Goal: Complete application form: Complete application form

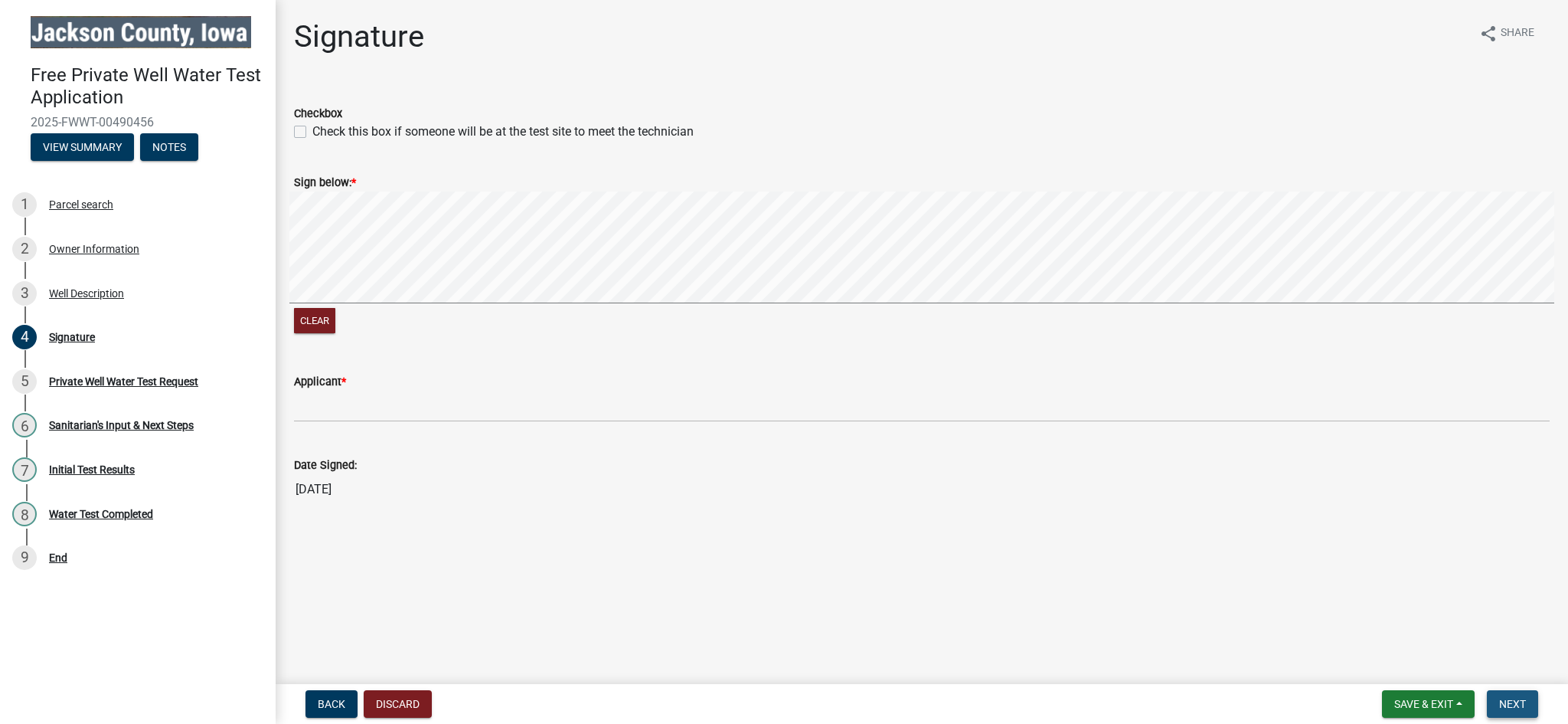
click at [1524, 706] on span "Next" at bounding box center [1513, 704] width 27 height 12
click at [1523, 704] on span "Next" at bounding box center [1513, 704] width 27 height 12
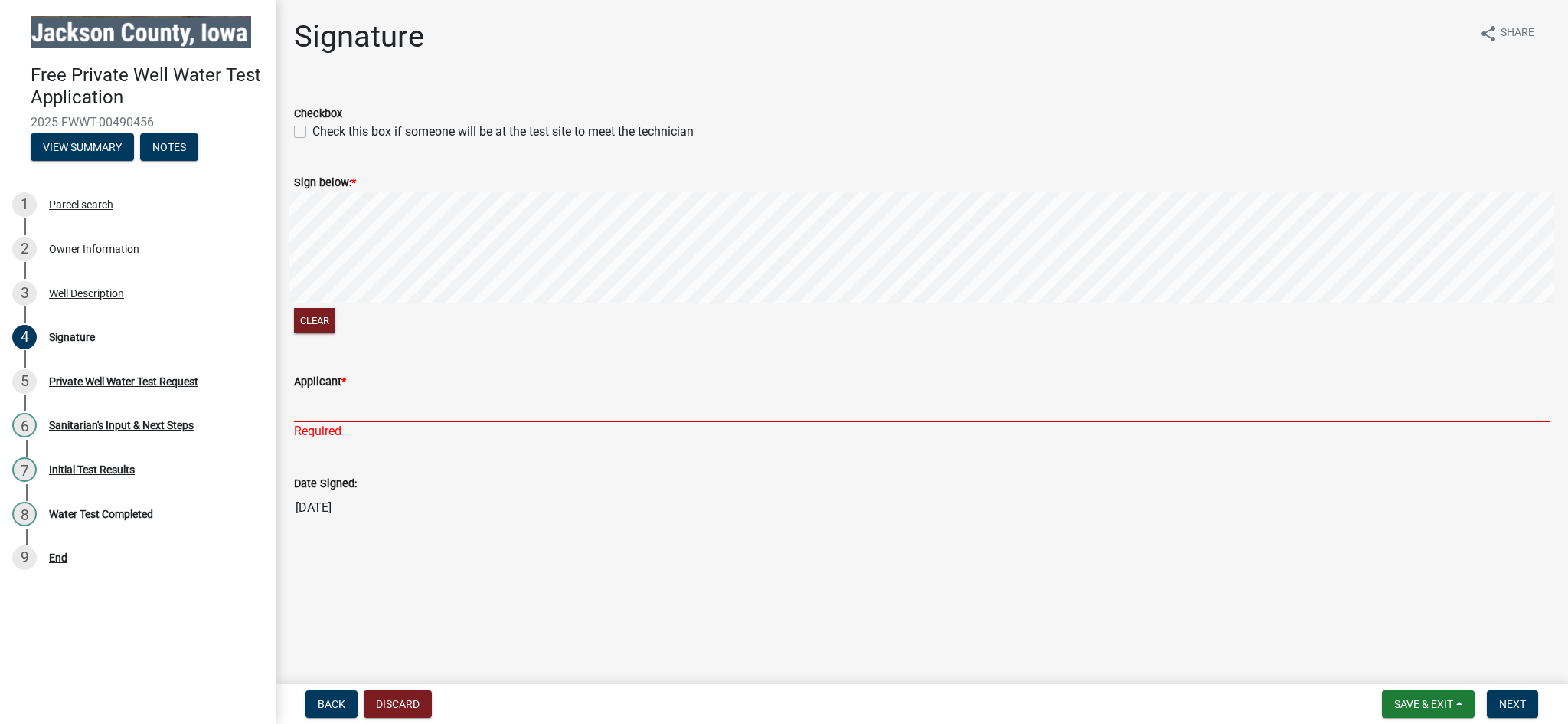
click at [331, 391] on input "Applicant *" at bounding box center [922, 407] width 1256 height 32
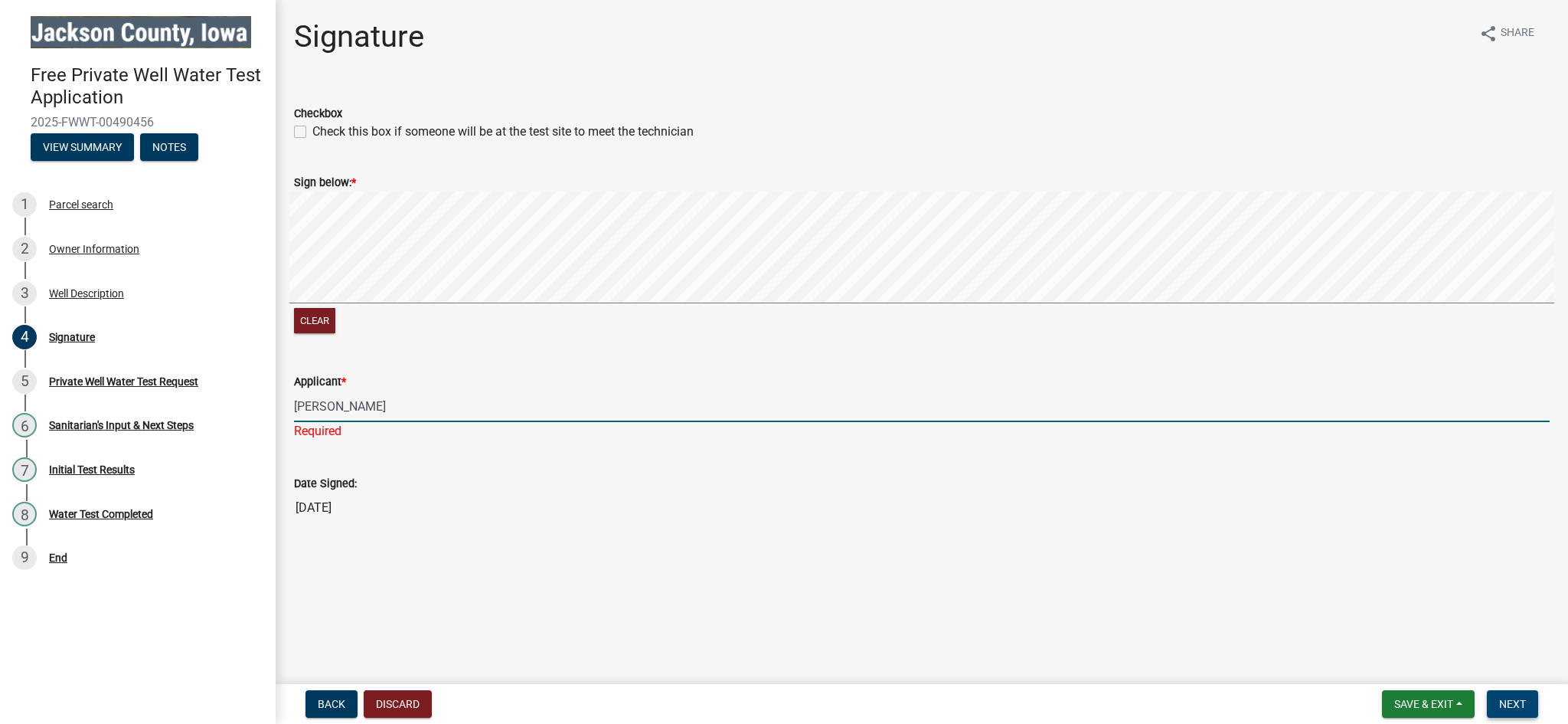
type input "[PERSON_NAME]"
click at [1526, 710] on span "Next" at bounding box center [1513, 704] width 27 height 12
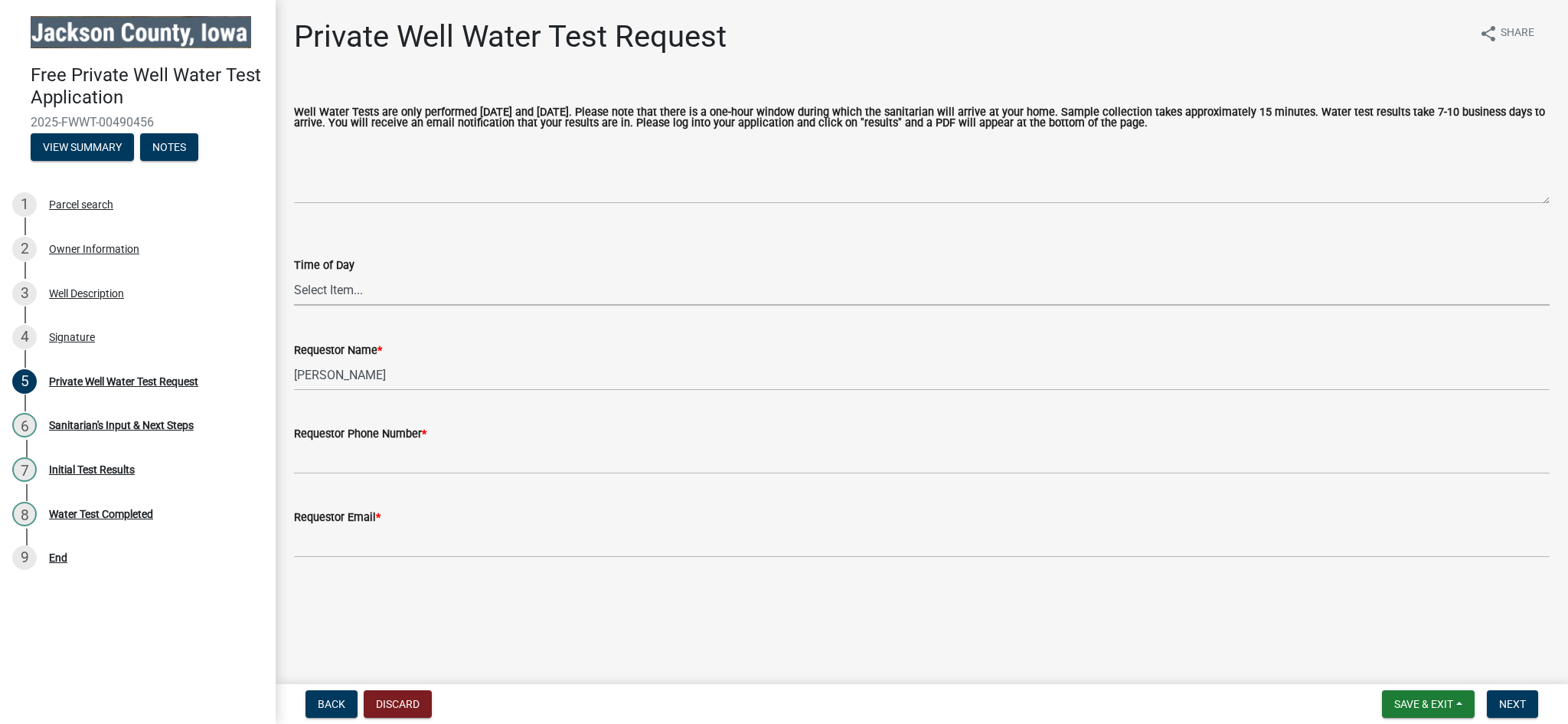
click at [342, 274] on select "Select Item... AM PM" at bounding box center [922, 290] width 1256 height 32
click at [294, 274] on select "Select Item... AM PM" at bounding box center [922, 290] width 1256 height 32
select select "203f66f9-1146-4c03-8286-bc7632bf4236"
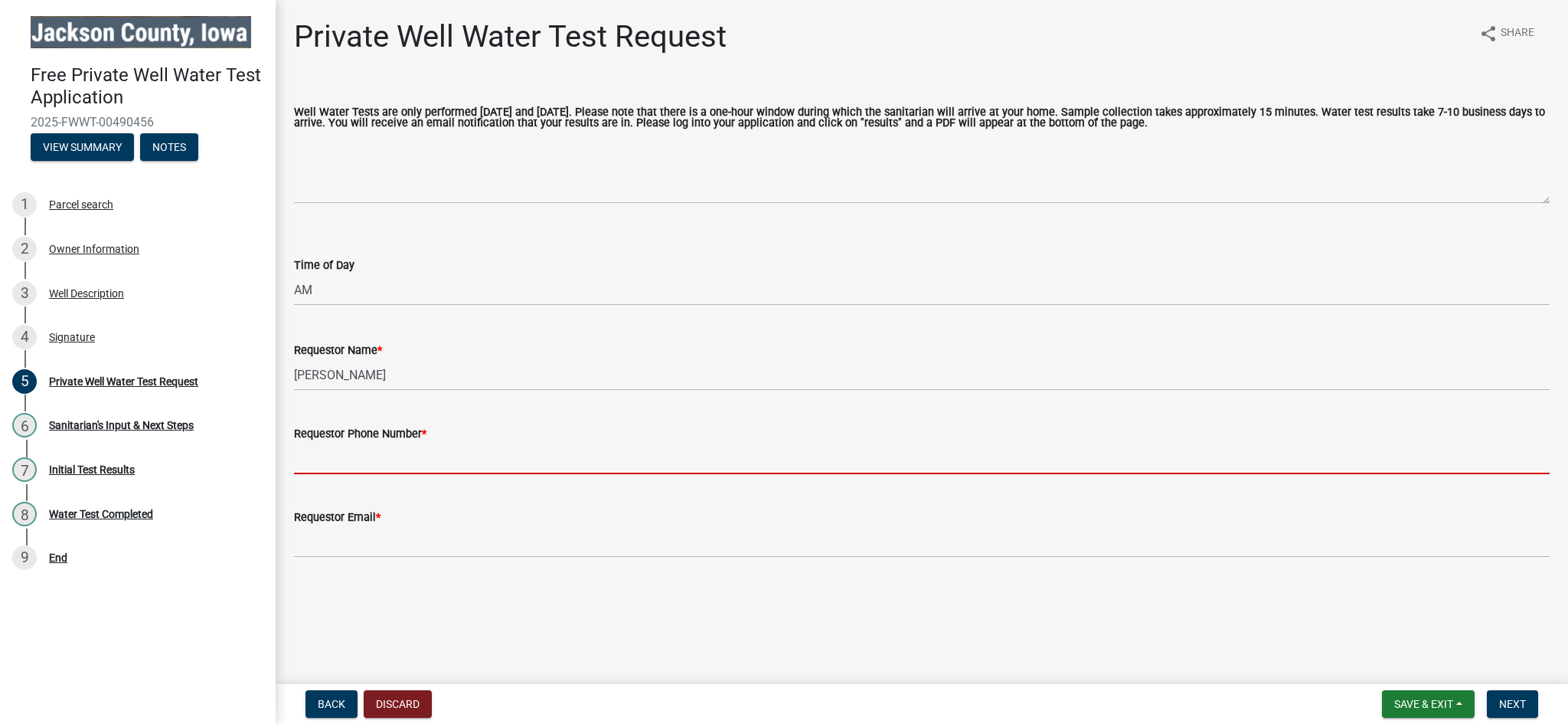
click at [385, 443] on input "Requestor Phone Number *" at bounding box center [922, 459] width 1256 height 32
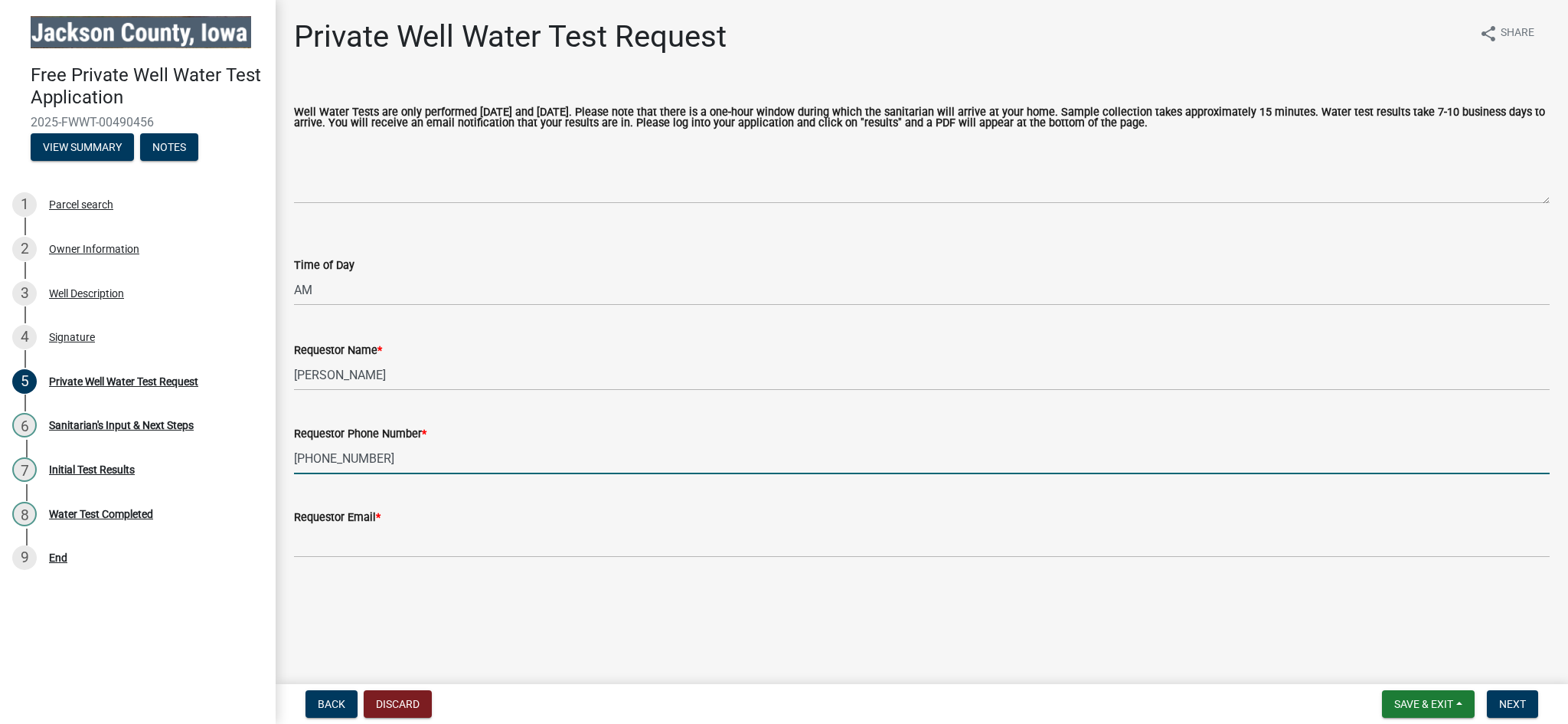
type input "[PHONE_NUMBER]"
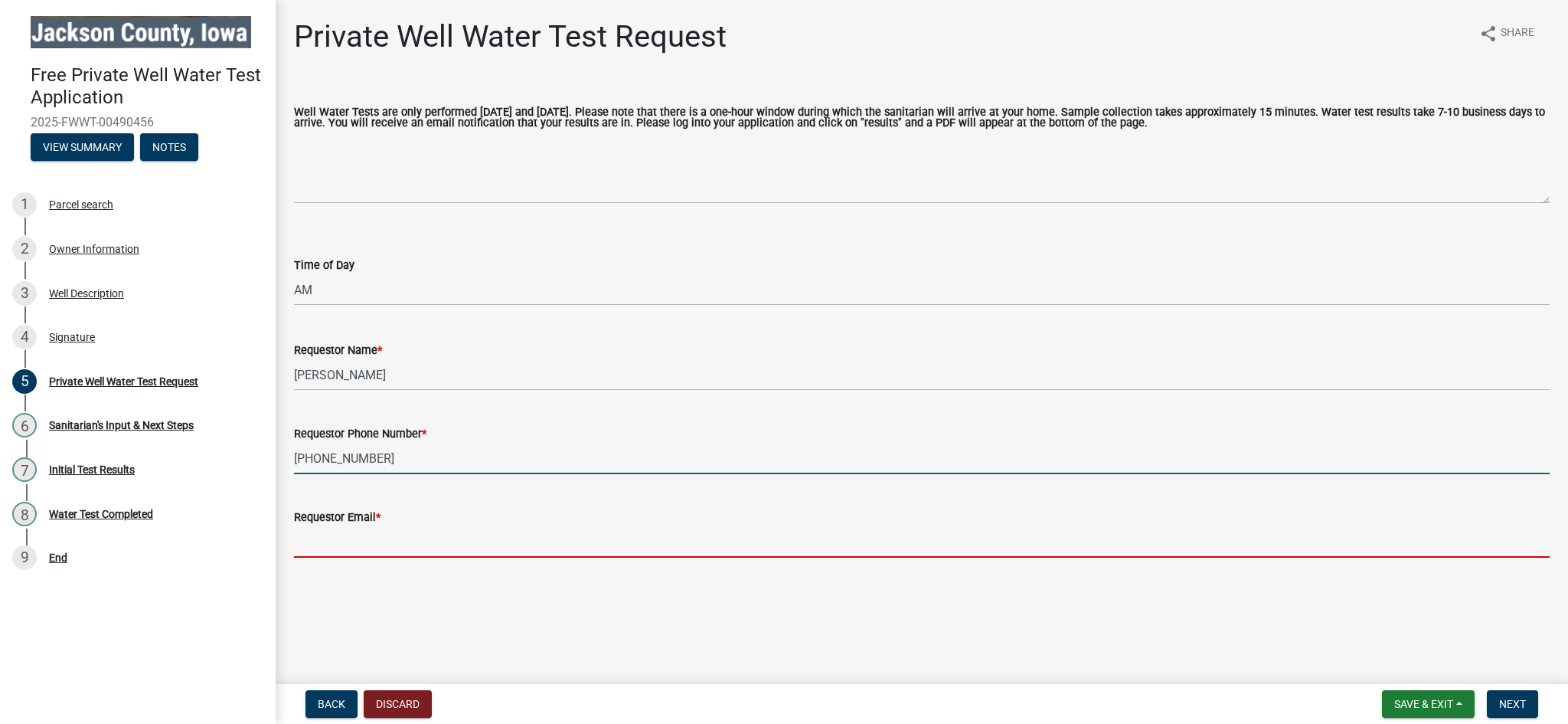
click at [347, 526] on input "Requestor Email *" at bounding box center [922, 542] width 1256 height 32
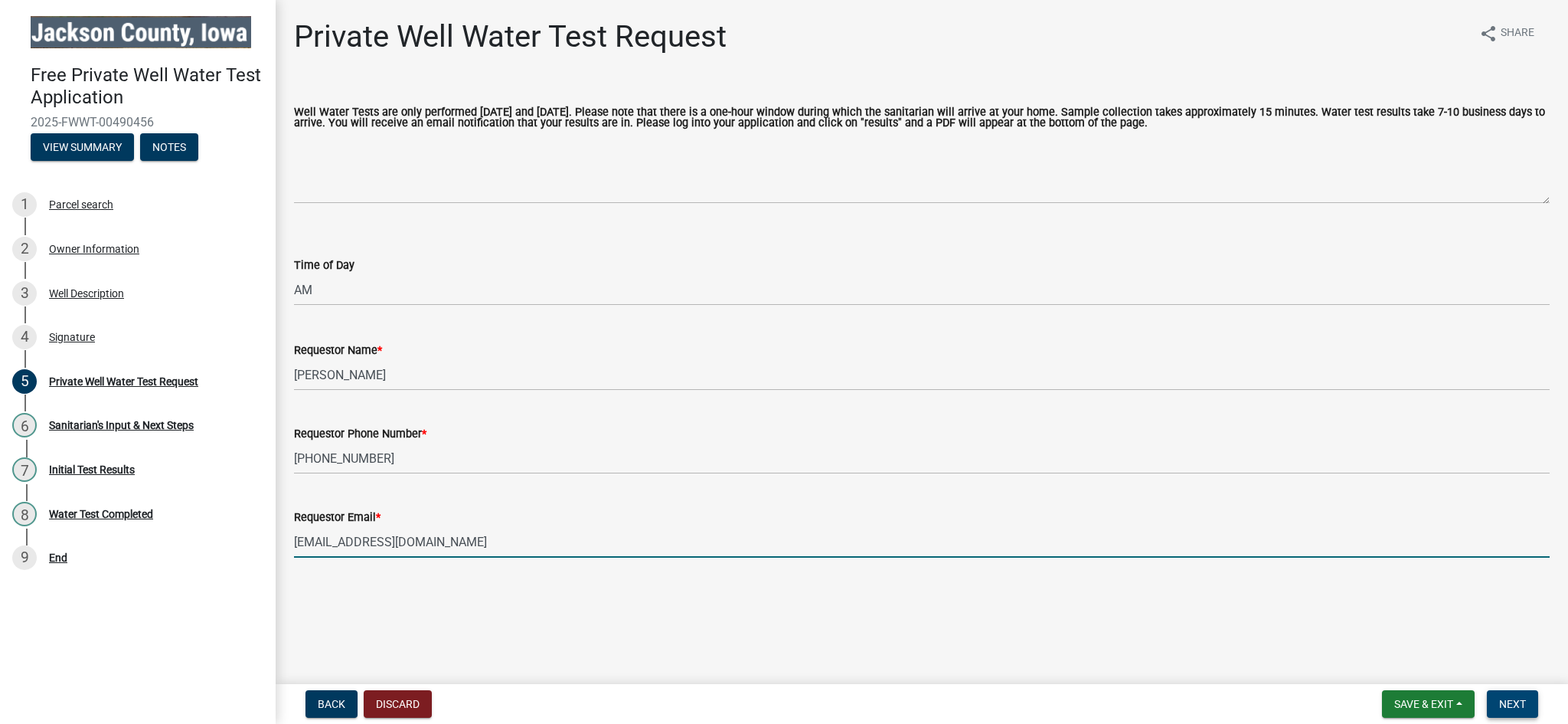
type input "[EMAIL_ADDRESS][DOMAIN_NAME]"
click at [1526, 705] on span "Next" at bounding box center [1513, 704] width 27 height 12
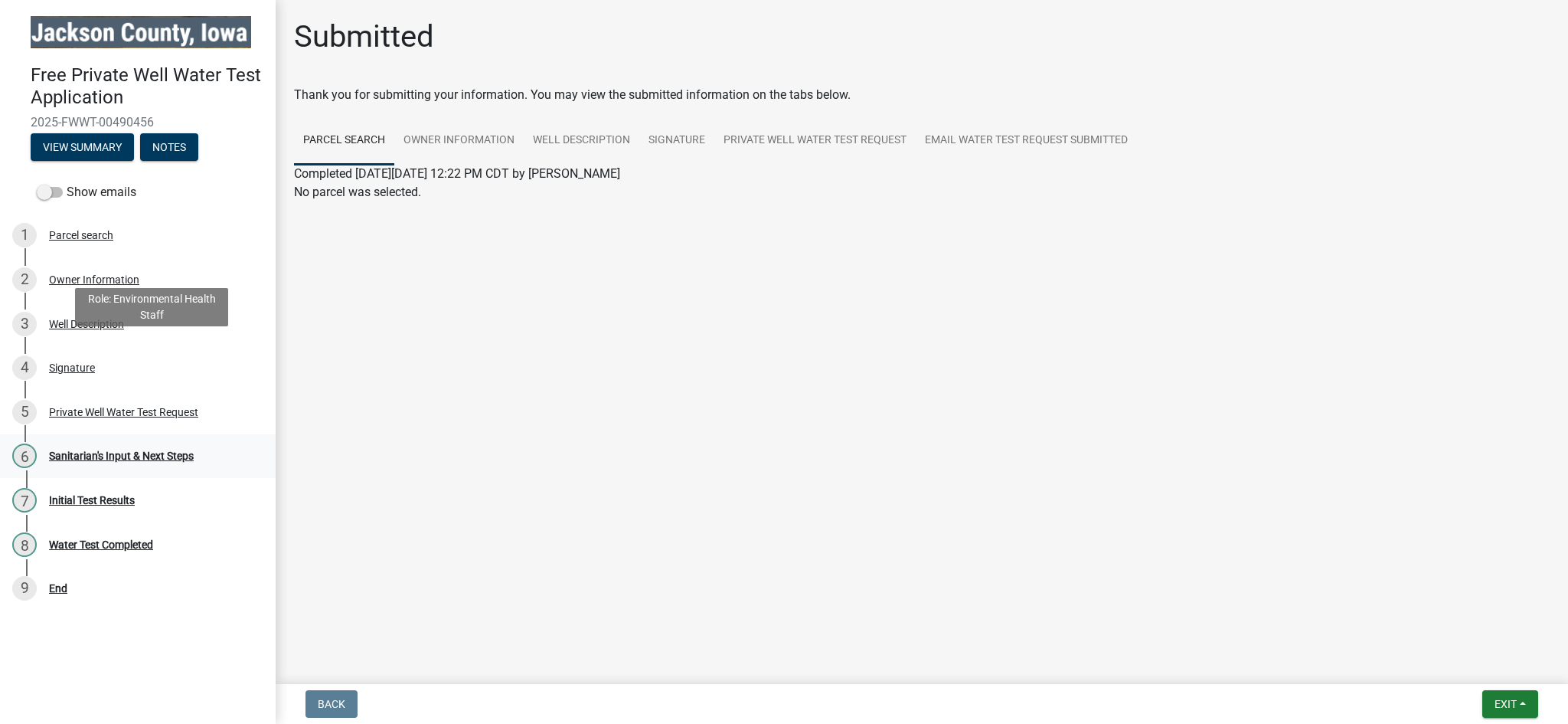
click at [106, 451] on div "Sanitarian's Input & Next Steps" at bounding box center [121, 456] width 145 height 11
click at [58, 451] on div "Sanitarian's Input & Next Steps" at bounding box center [121, 456] width 145 height 11
click at [64, 134] on button "View Summary" at bounding box center [83, 147] width 104 height 27
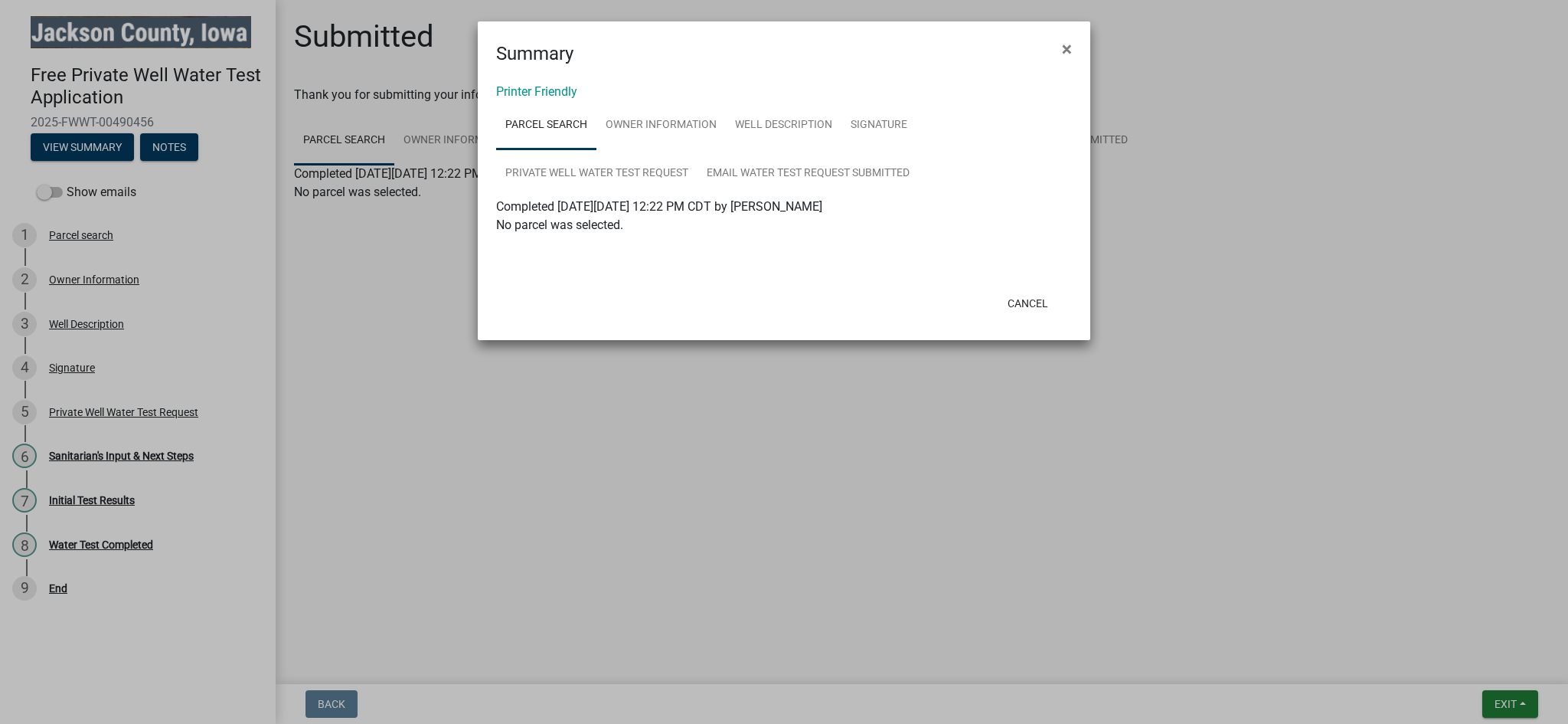
click at [640, 344] on ngb-modal-window "Summary × Printer Friendly Parcel search Owner Information Well Description Sig…" at bounding box center [784, 362] width 1568 height 724
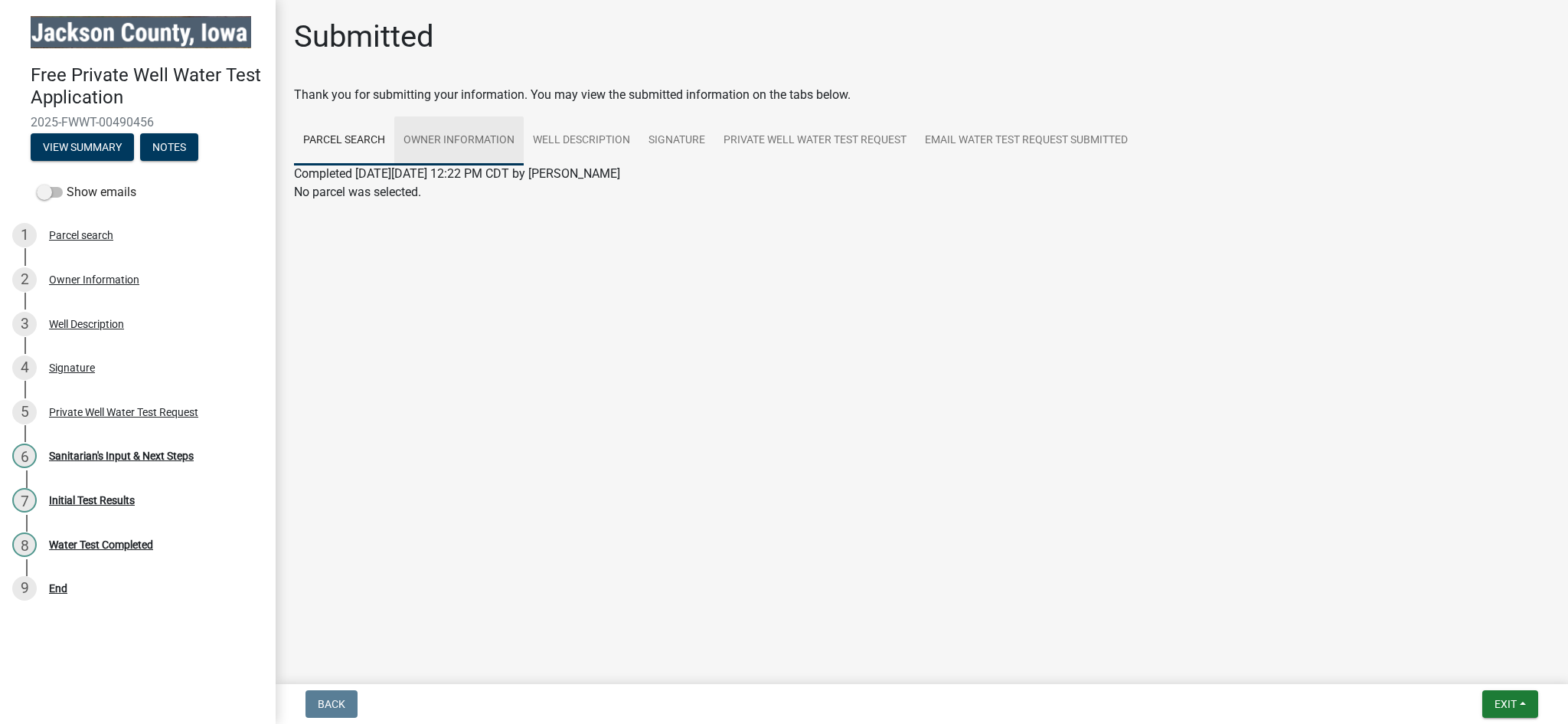
click at [419, 116] on link "Owner Information" at bounding box center [459, 141] width 129 height 49
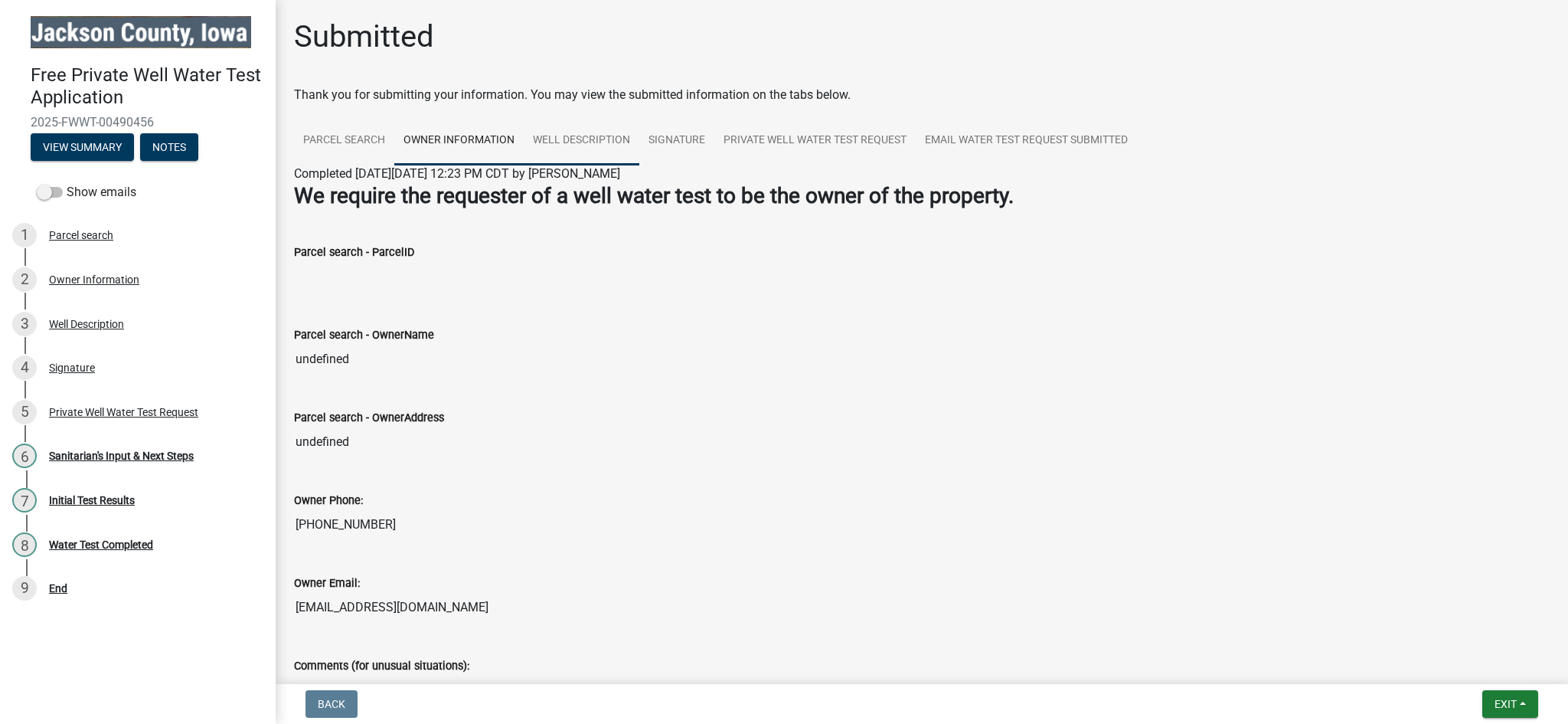
click at [524, 116] on link "Well Description" at bounding box center [582, 141] width 116 height 49
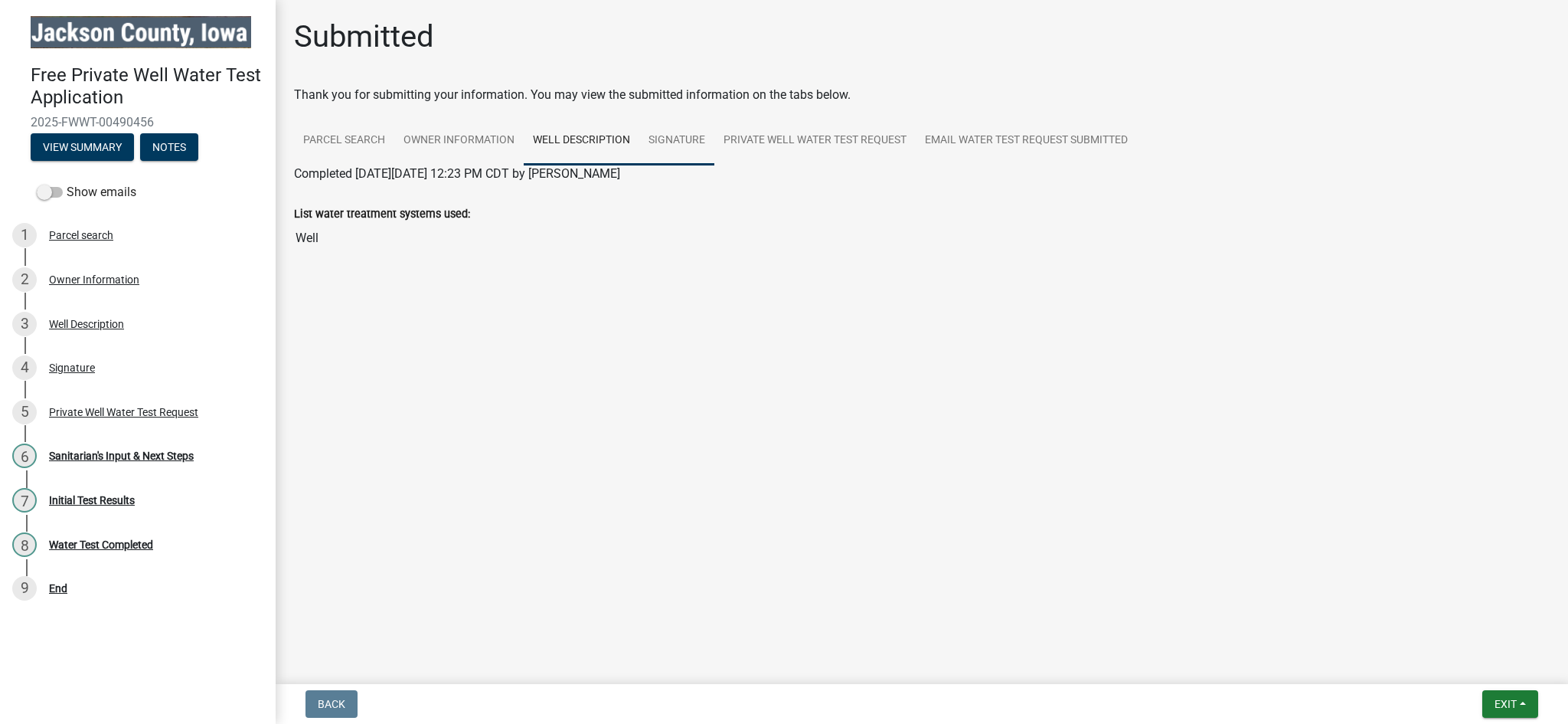
click at [639, 116] on link "Signature" at bounding box center [676, 141] width 75 height 49
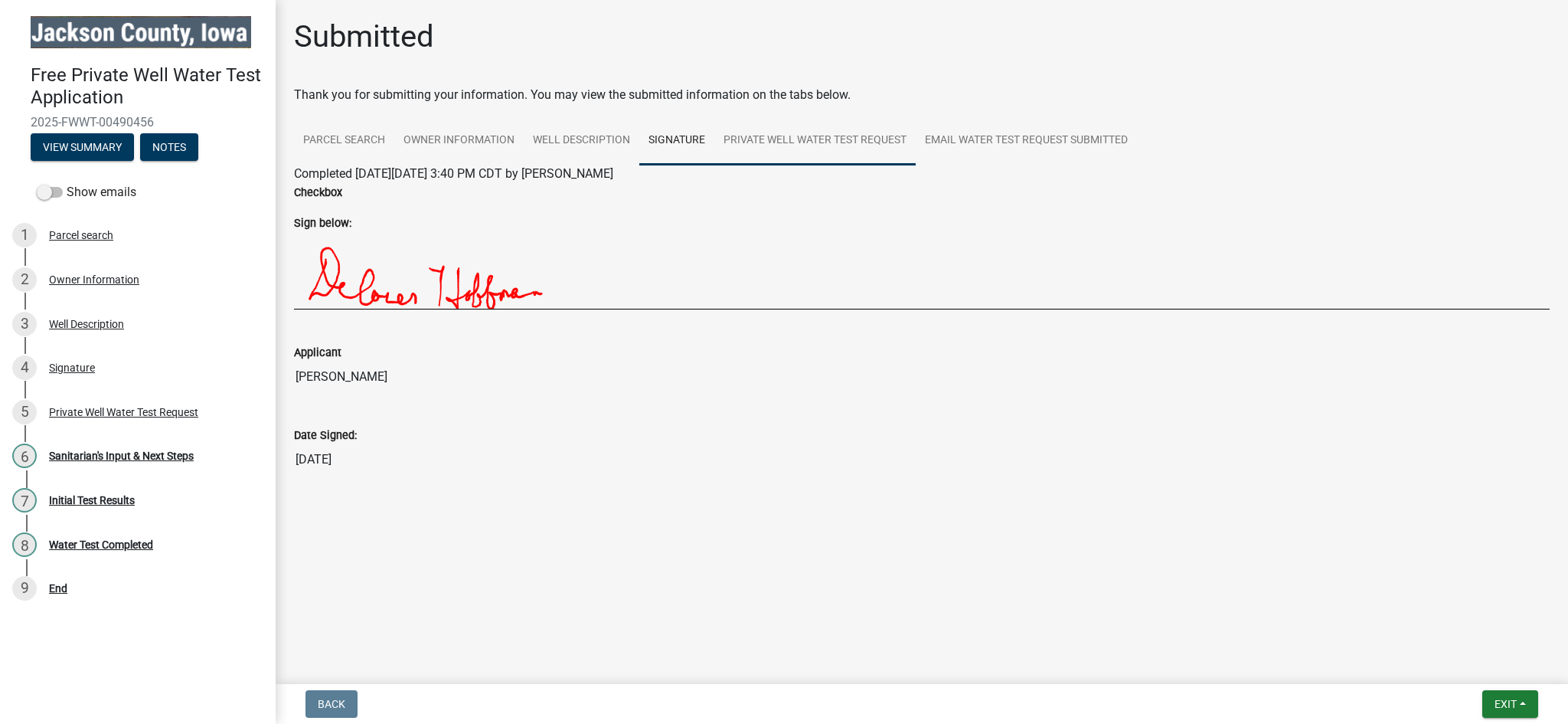
click at [714, 116] on link "Private Well Water Test Request" at bounding box center [814, 141] width 201 height 49
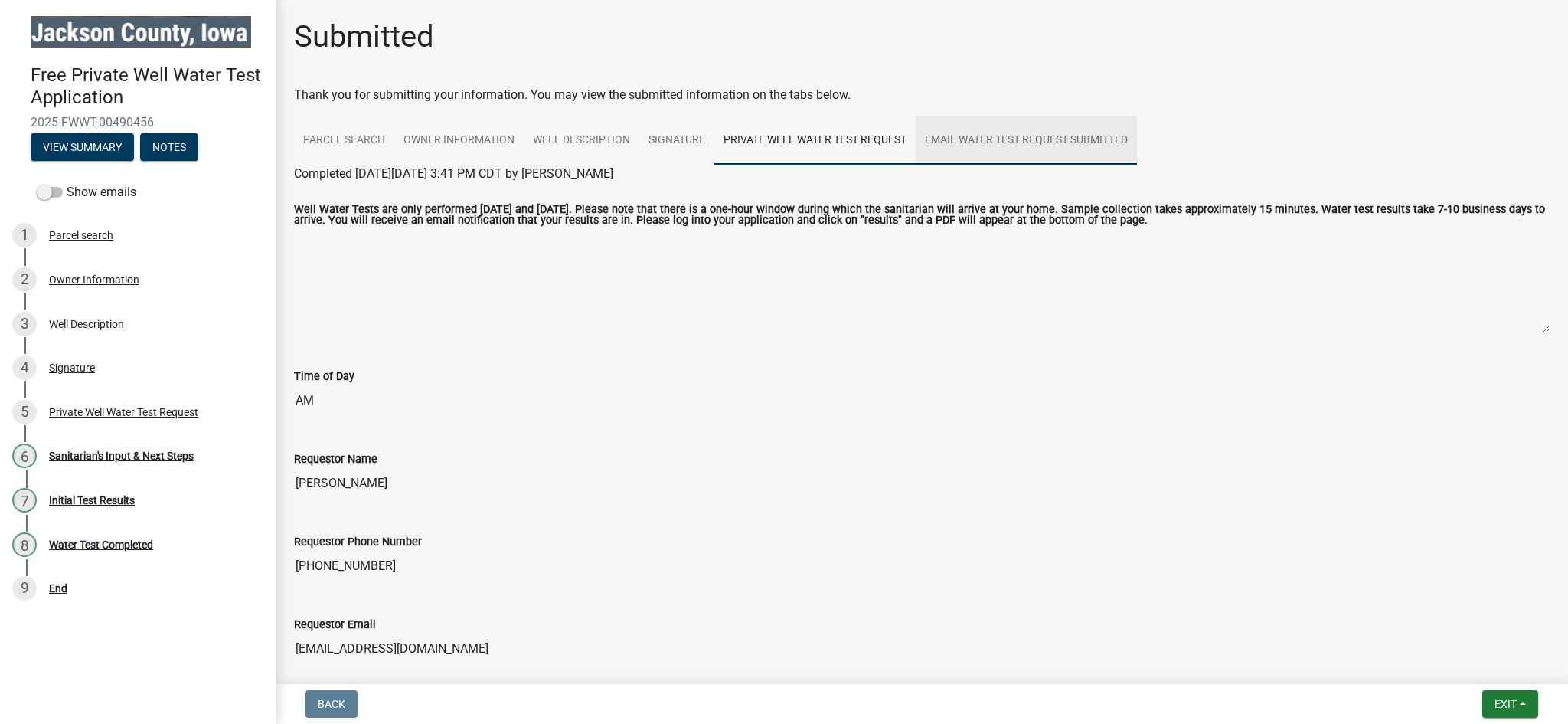
click at [916, 116] on link "Email Water Test Request submitted" at bounding box center [1027, 141] width 221 height 49
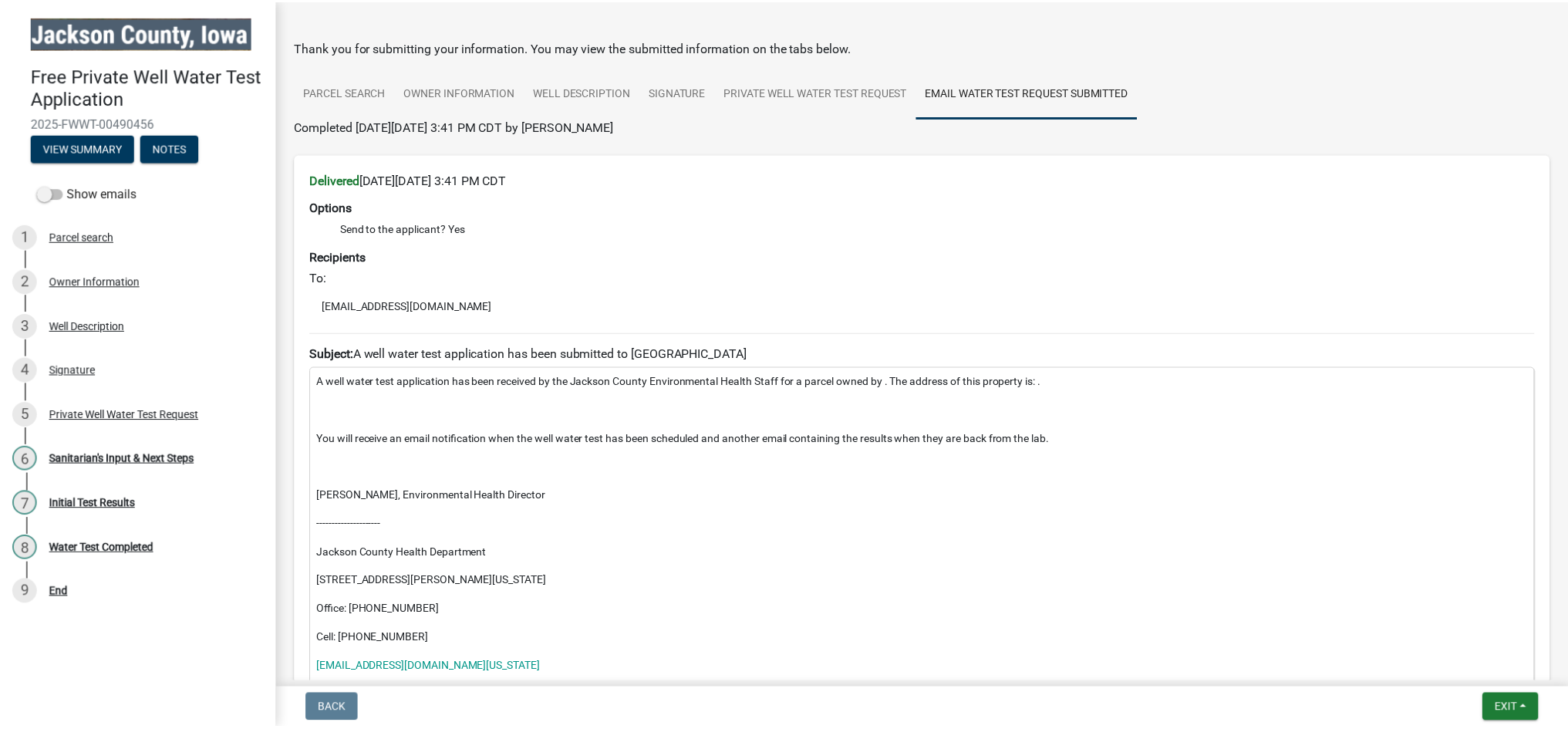
scroll to position [75, 0]
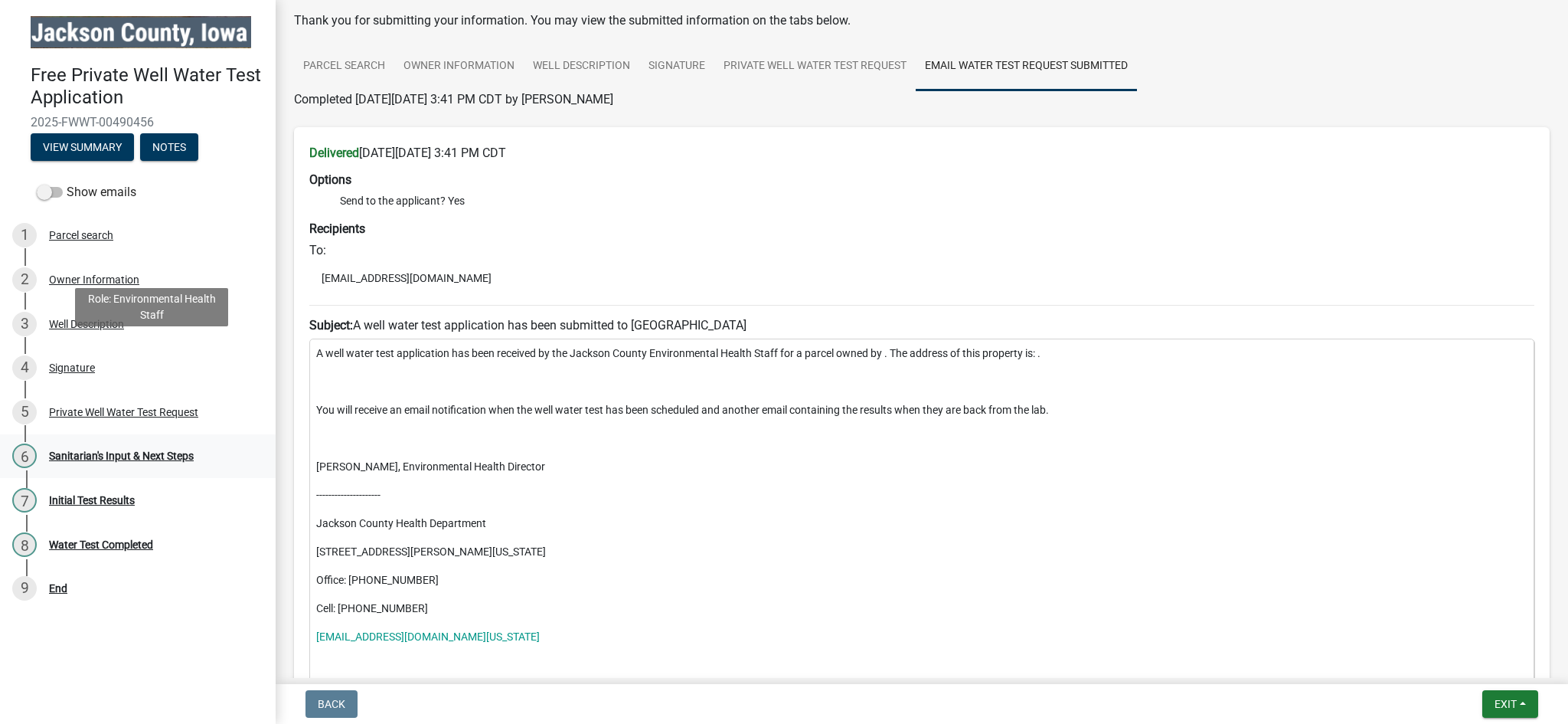
click at [86, 451] on div "Sanitarian's Input & Next Steps" at bounding box center [121, 456] width 145 height 11
click at [59, 451] on div "Sanitarian's Input & Next Steps" at bounding box center [121, 456] width 145 height 11
click at [1535, 708] on button "Exit" at bounding box center [1511, 703] width 56 height 27
click at [1494, 677] on button "Save & Exit" at bounding box center [1477, 671] width 122 height 37
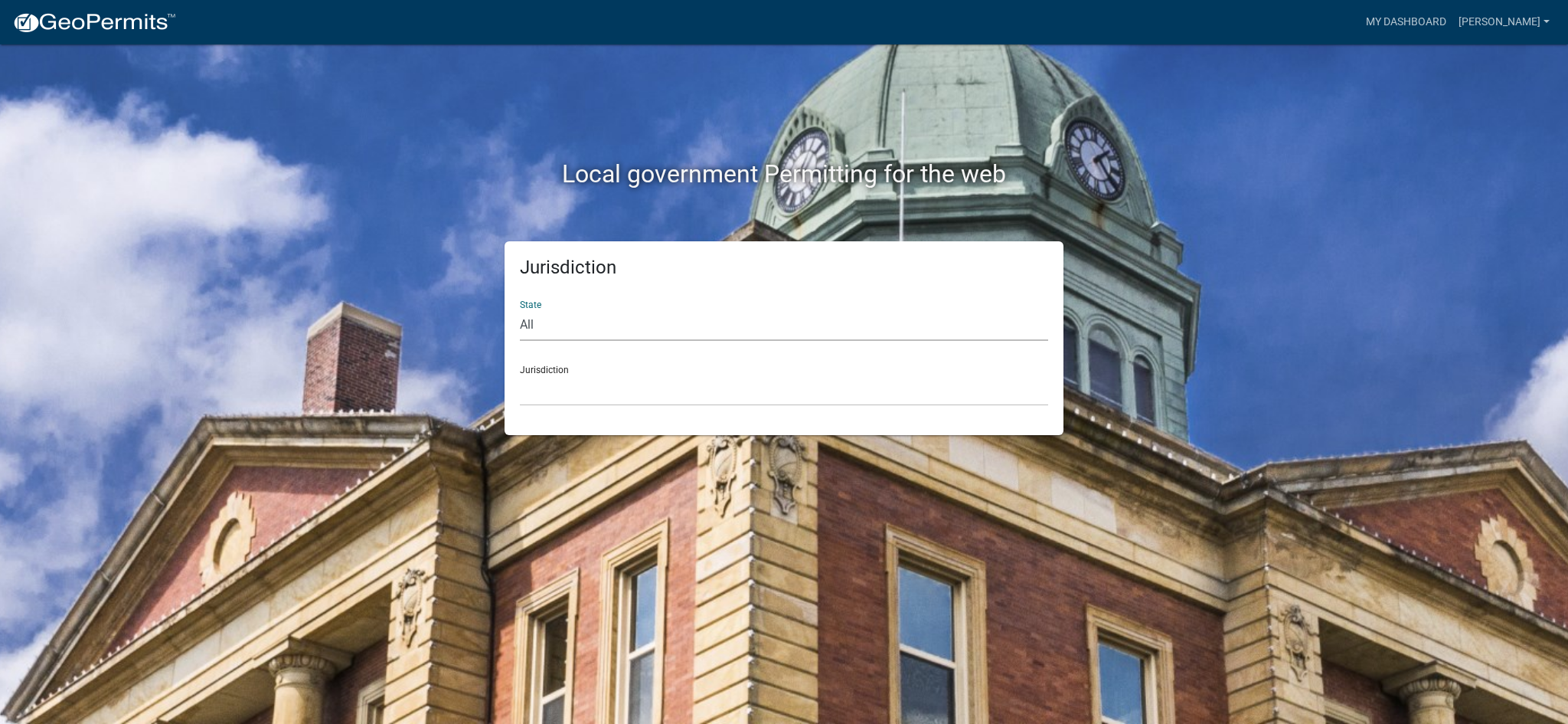
click at [537, 309] on select "All [US_STATE] [US_STATE] [US_STATE] [US_STATE] [US_STATE] [US_STATE] [US_STATE…" at bounding box center [784, 325] width 528 height 32
select select "[US_STATE]"
click at [520, 309] on select "All [US_STATE] [US_STATE] [US_STATE] [US_STATE] [US_STATE] [US_STATE] [US_STATE…" at bounding box center [784, 325] width 528 height 32
click at [569, 353] on div "Jurisdiction [GEOGRAPHIC_DATA], [US_STATE] [GEOGRAPHIC_DATA], [US_STATE] [GEOGR…" at bounding box center [784, 380] width 528 height 53
click at [540, 353] on div "Jurisdiction [GEOGRAPHIC_DATA], [US_STATE] [GEOGRAPHIC_DATA], [US_STATE] [GEOGR…" at bounding box center [784, 380] width 528 height 53
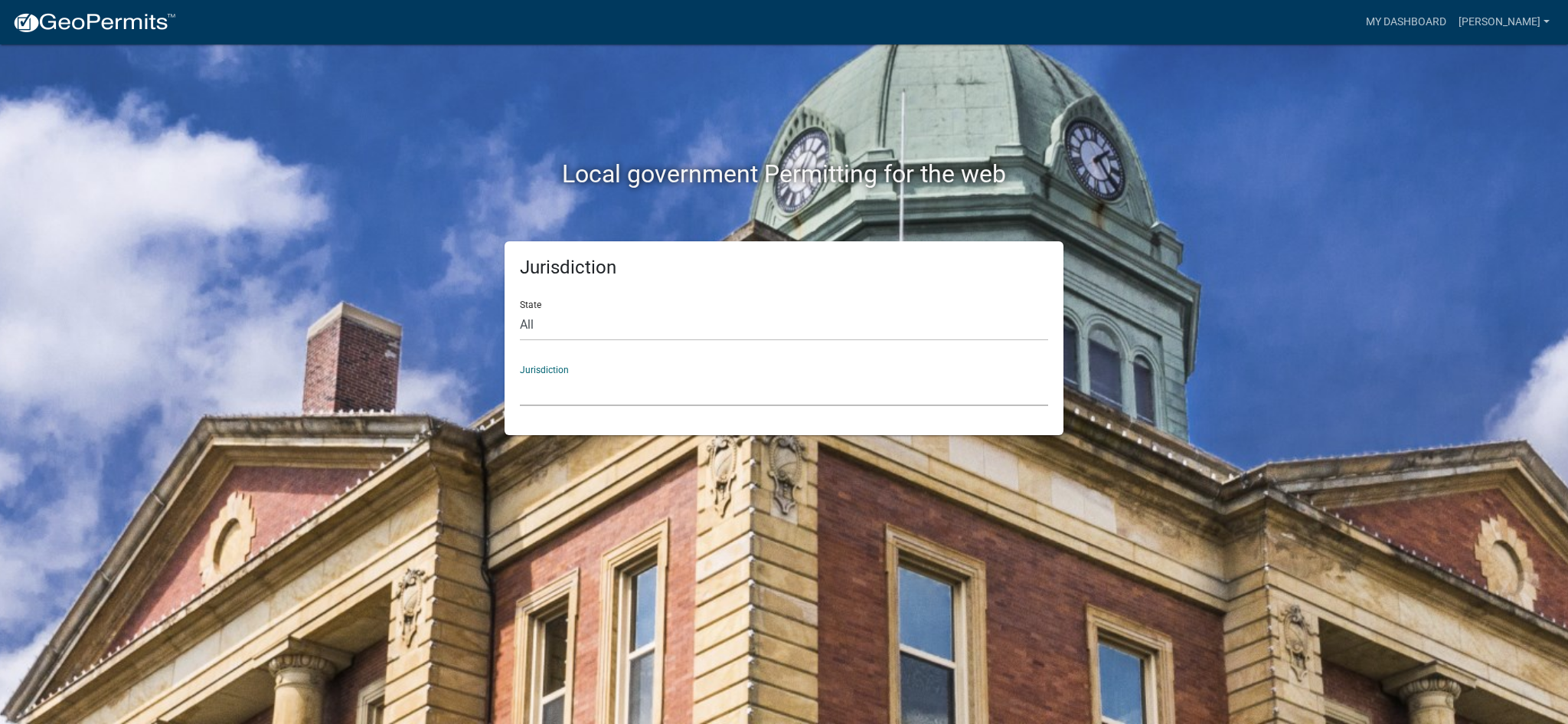
click at [532, 374] on select "[GEOGRAPHIC_DATA], [US_STATE] [GEOGRAPHIC_DATA], [US_STATE] [GEOGRAPHIC_DATA], …" at bounding box center [784, 390] width 528 height 32
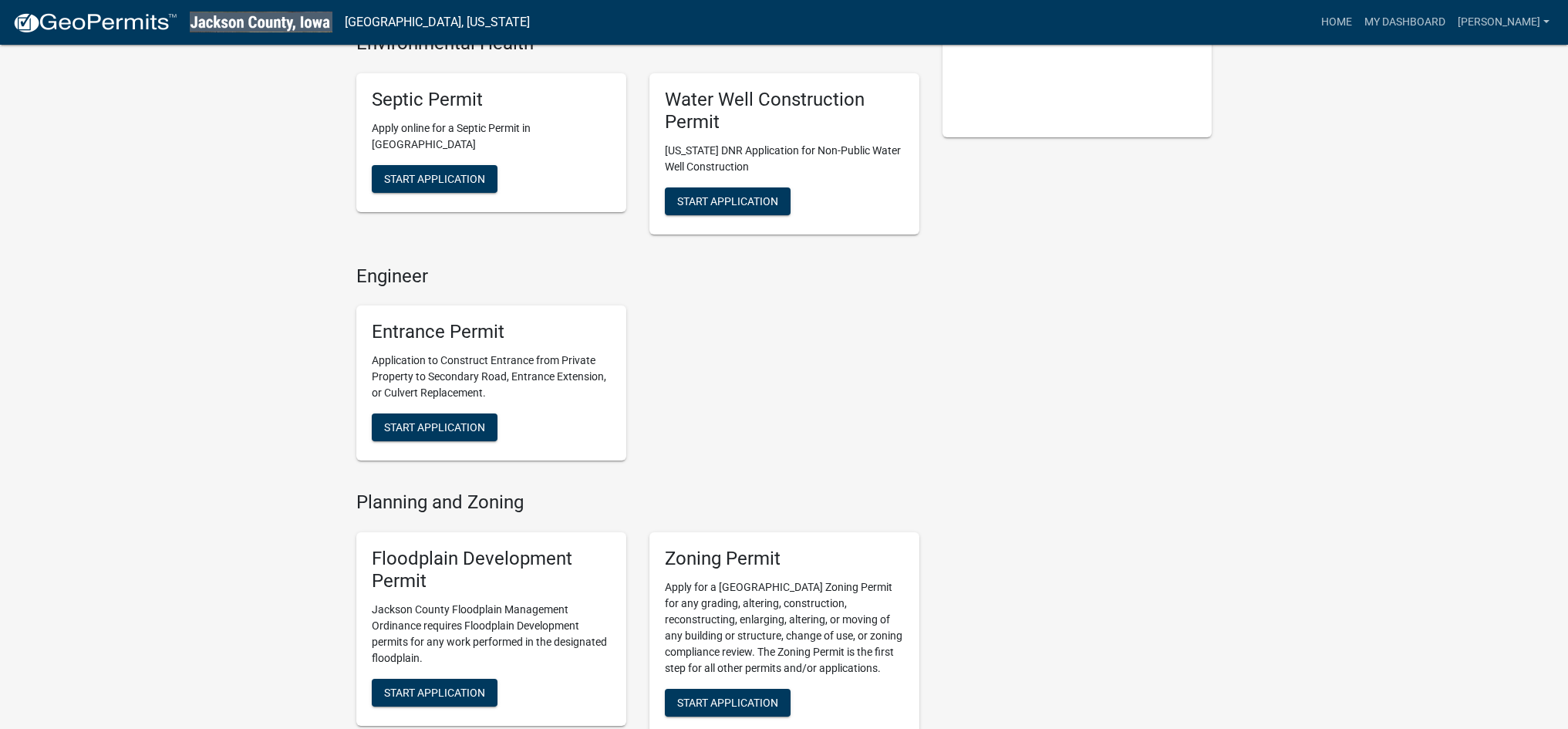
scroll to position [386, 0]
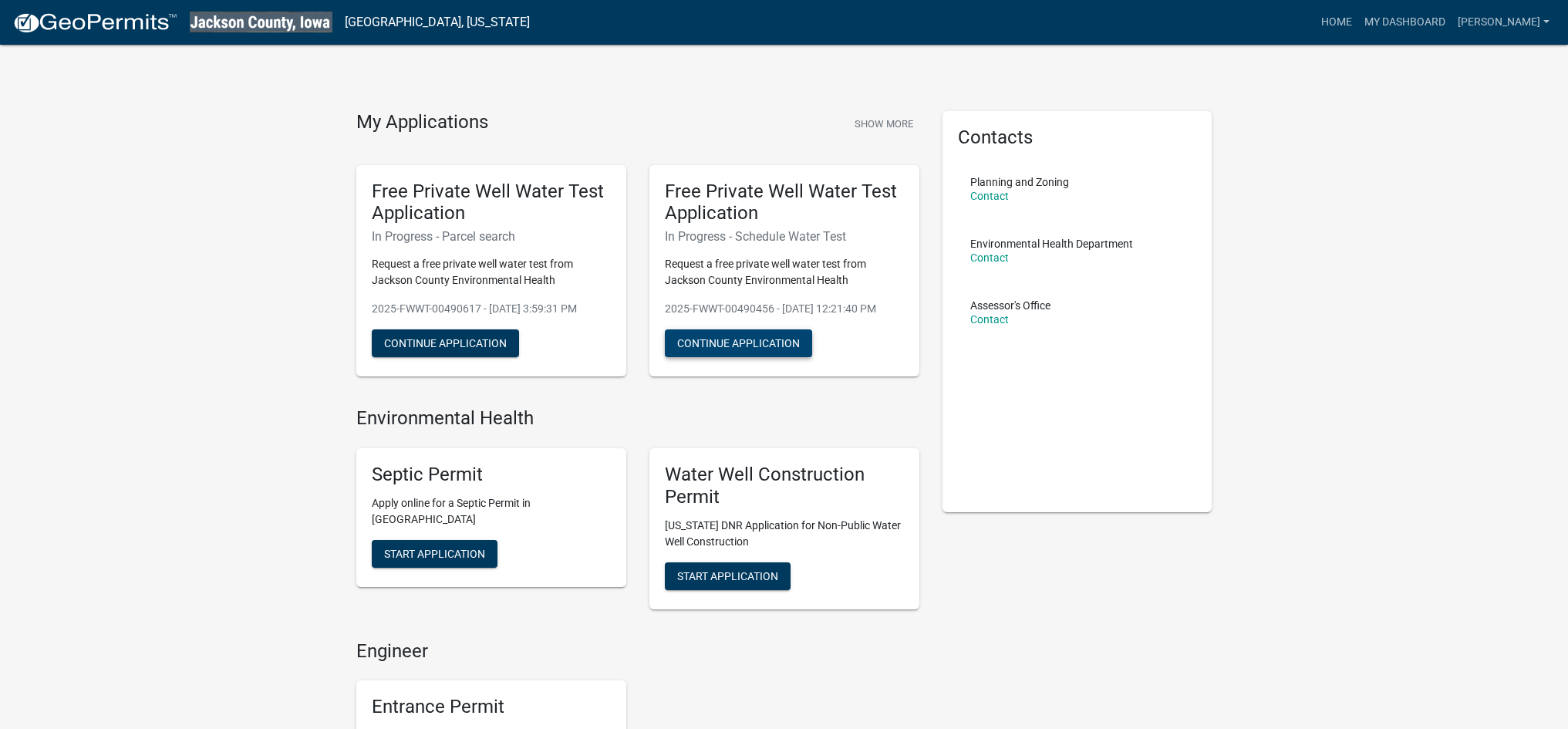
click at [757, 329] on button "Continue Application" at bounding box center [738, 342] width 147 height 27
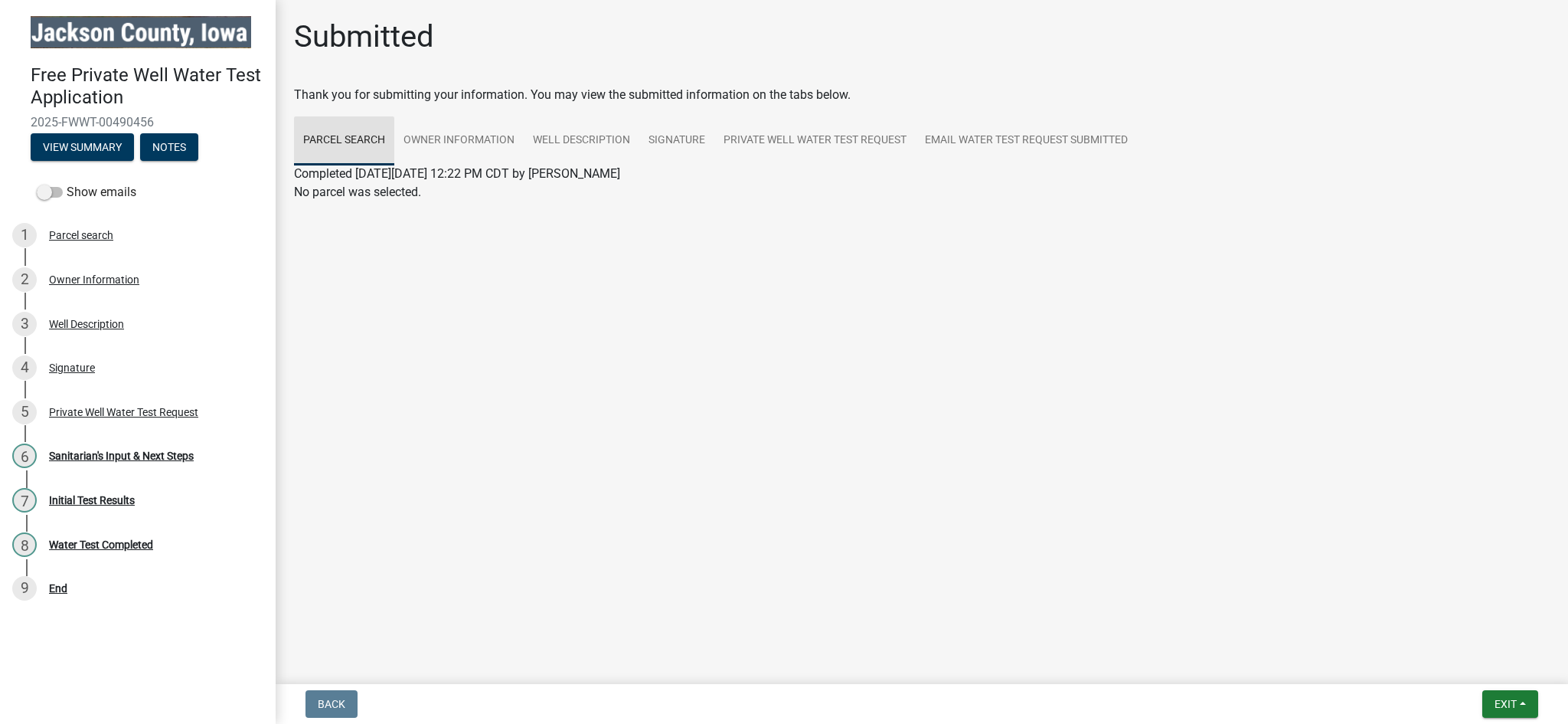
click at [343, 116] on link "Parcel search" at bounding box center [344, 141] width 100 height 49
click at [333, 116] on link "Parcel search" at bounding box center [344, 141] width 100 height 49
click at [327, 183] on p "No parcel was selected." at bounding box center [922, 192] width 1256 height 18
click at [714, 116] on link "Private Well Water Test Request" at bounding box center [814, 141] width 201 height 49
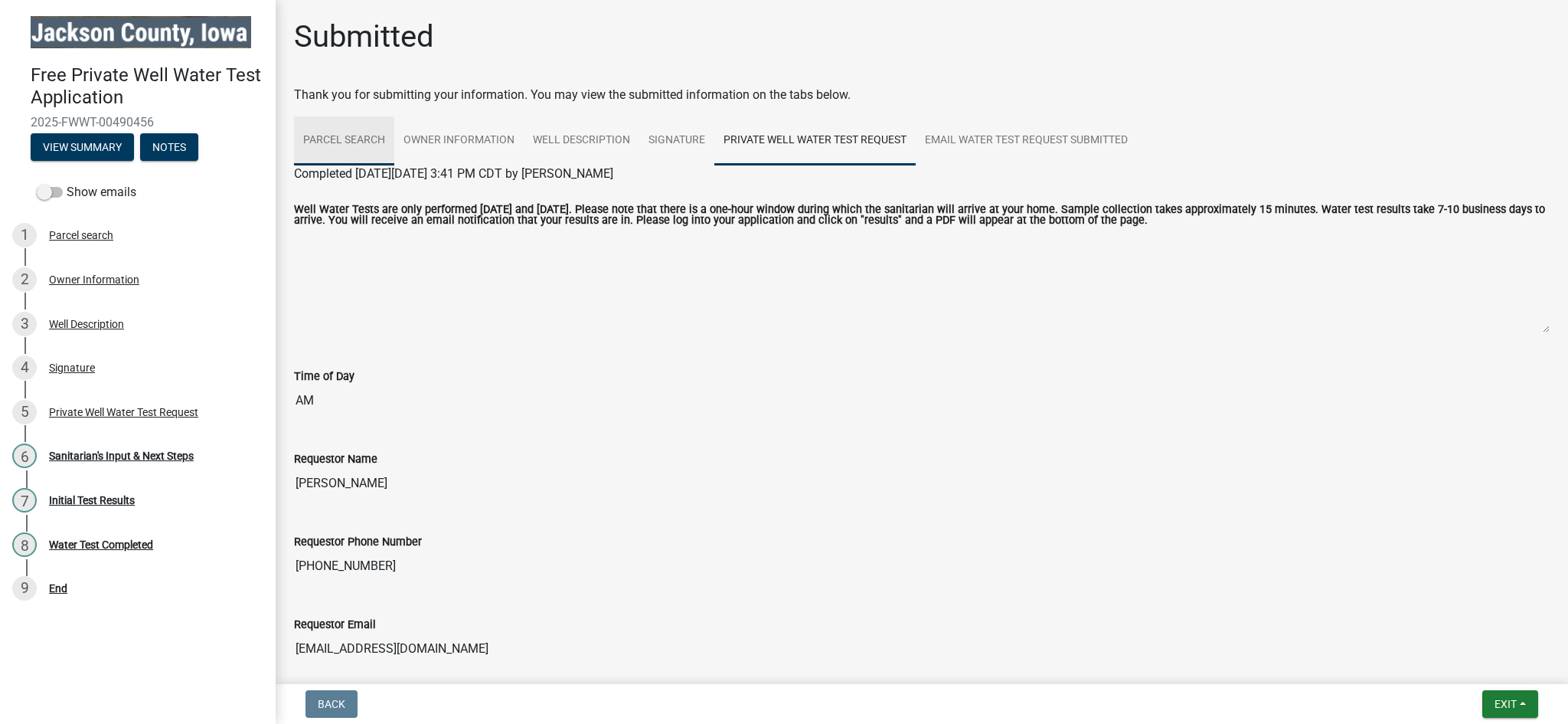
click at [333, 116] on link "Parcel search" at bounding box center [344, 141] width 100 height 49
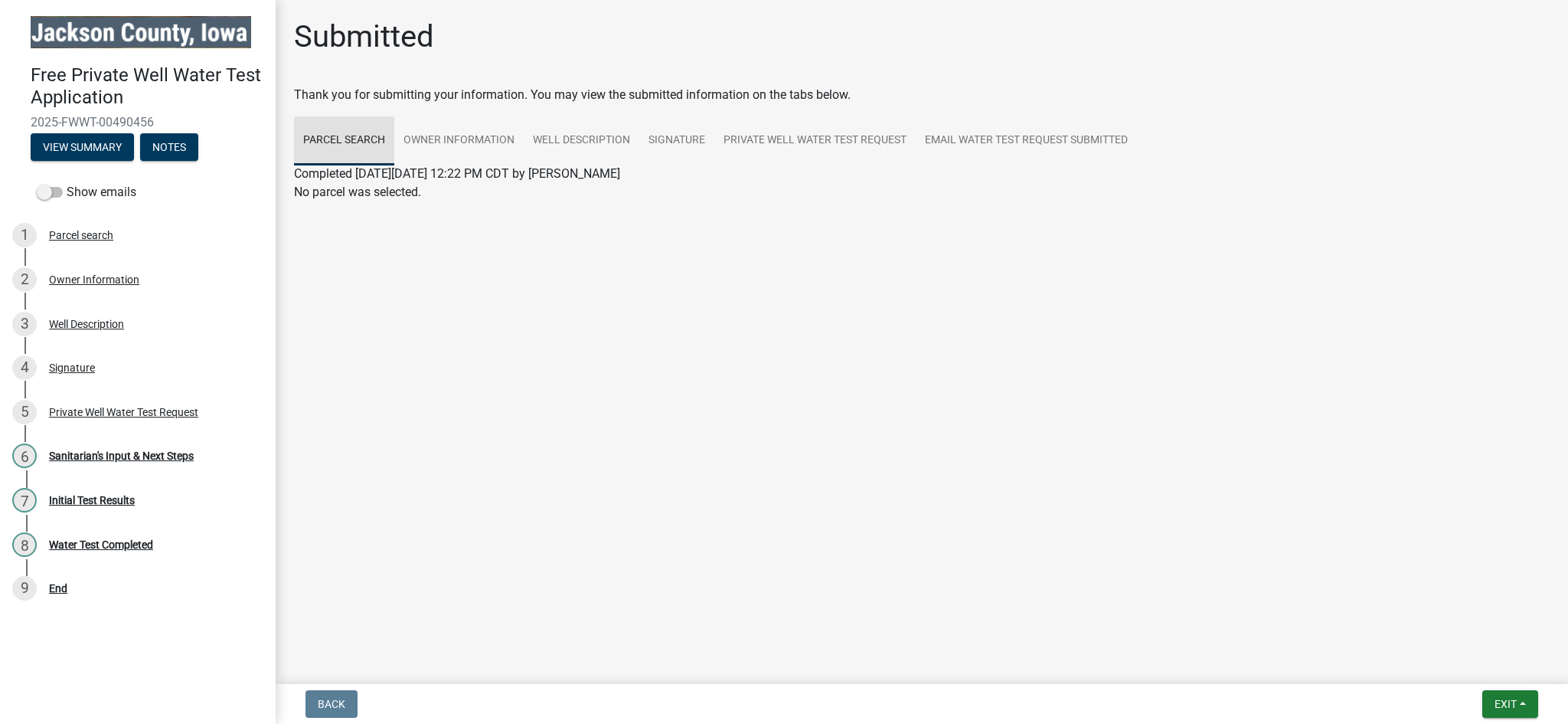
click at [348, 116] on link "Parcel search" at bounding box center [344, 141] width 100 height 49
click at [67, 229] on div "Parcel search" at bounding box center [81, 235] width 64 height 11
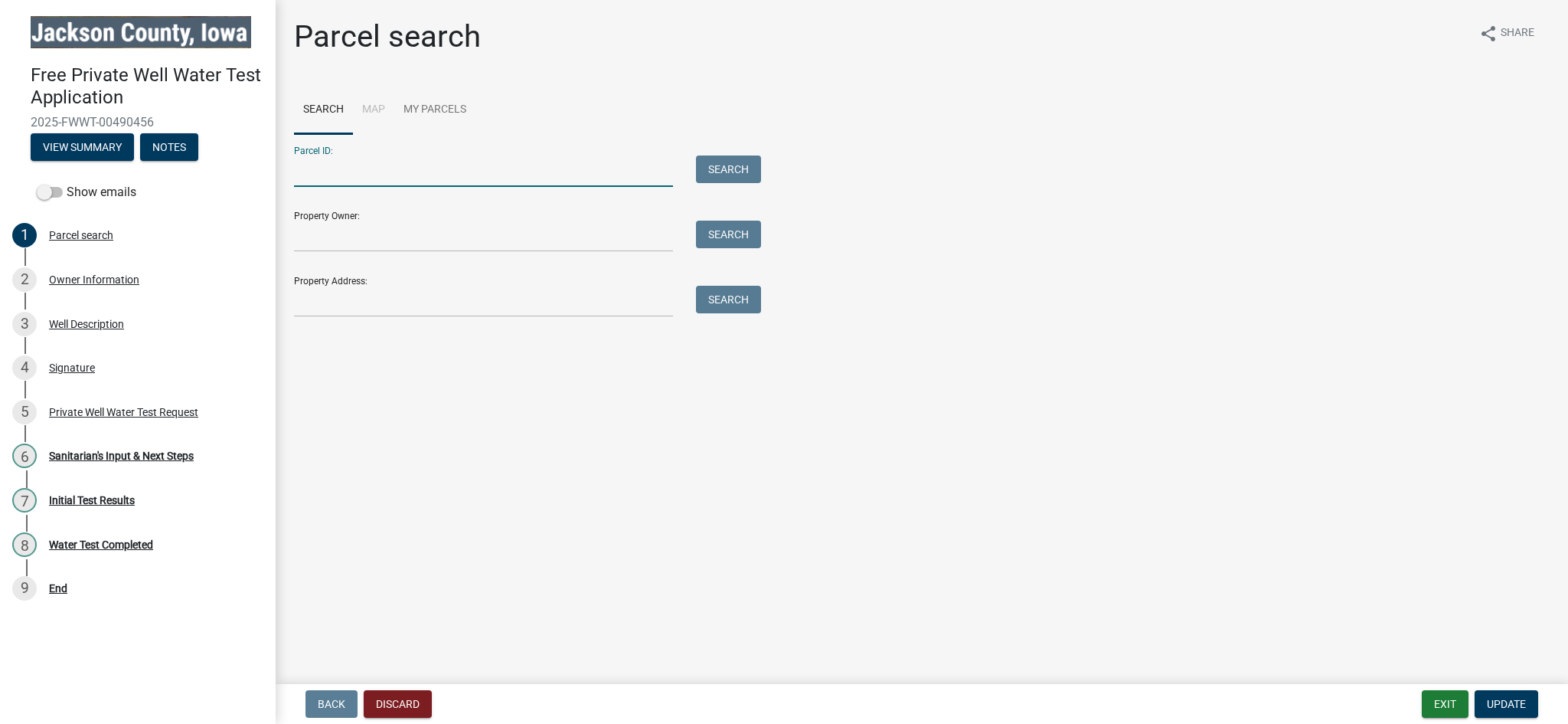
click at [352, 156] on input "Parcel ID:" at bounding box center [483, 171] width 379 height 32
type input "181222100001000"
click at [730, 156] on button "Search" at bounding box center [728, 169] width 65 height 27
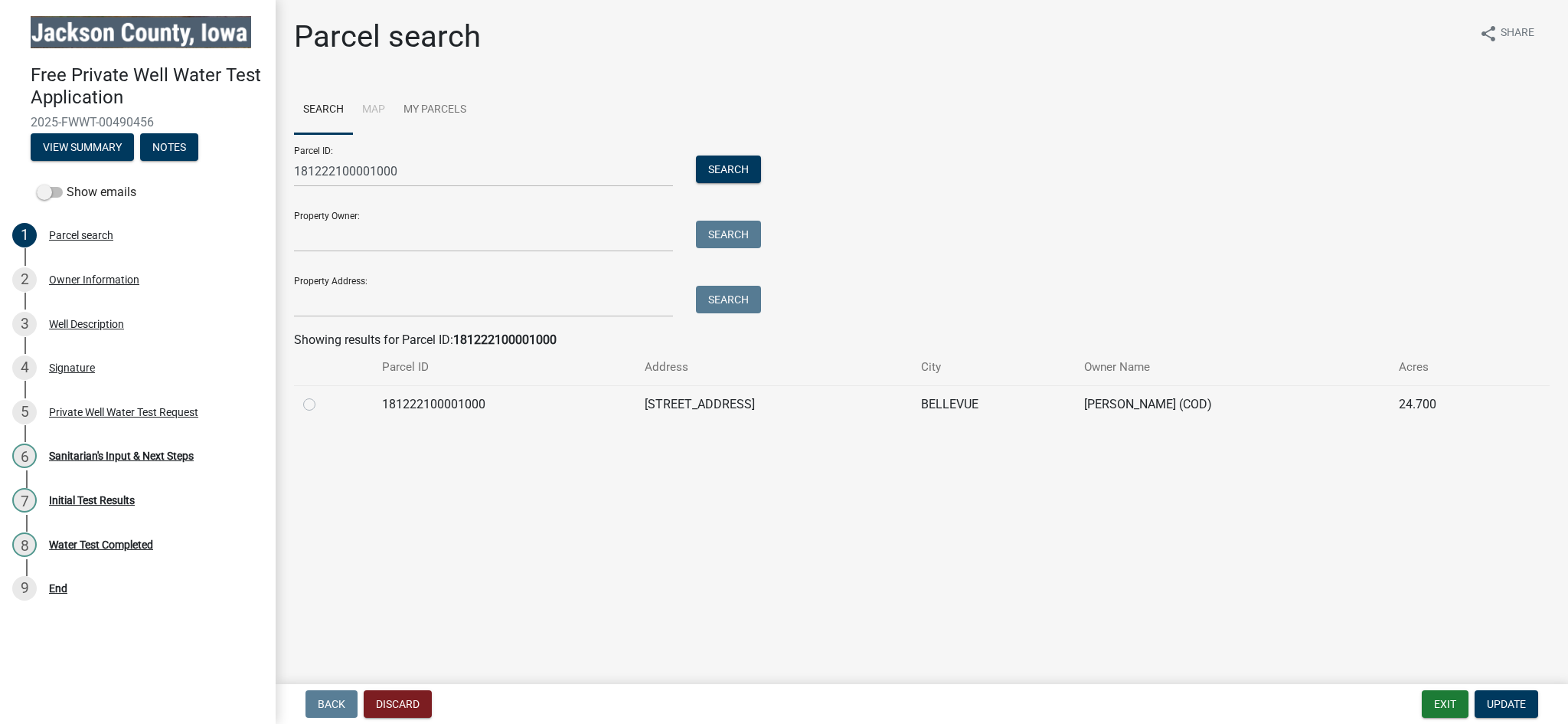
click at [322, 395] on label at bounding box center [322, 395] width 0 height 0
click at [322, 395] on input "radio" at bounding box center [326, 400] width 10 height 10
radio input "true"
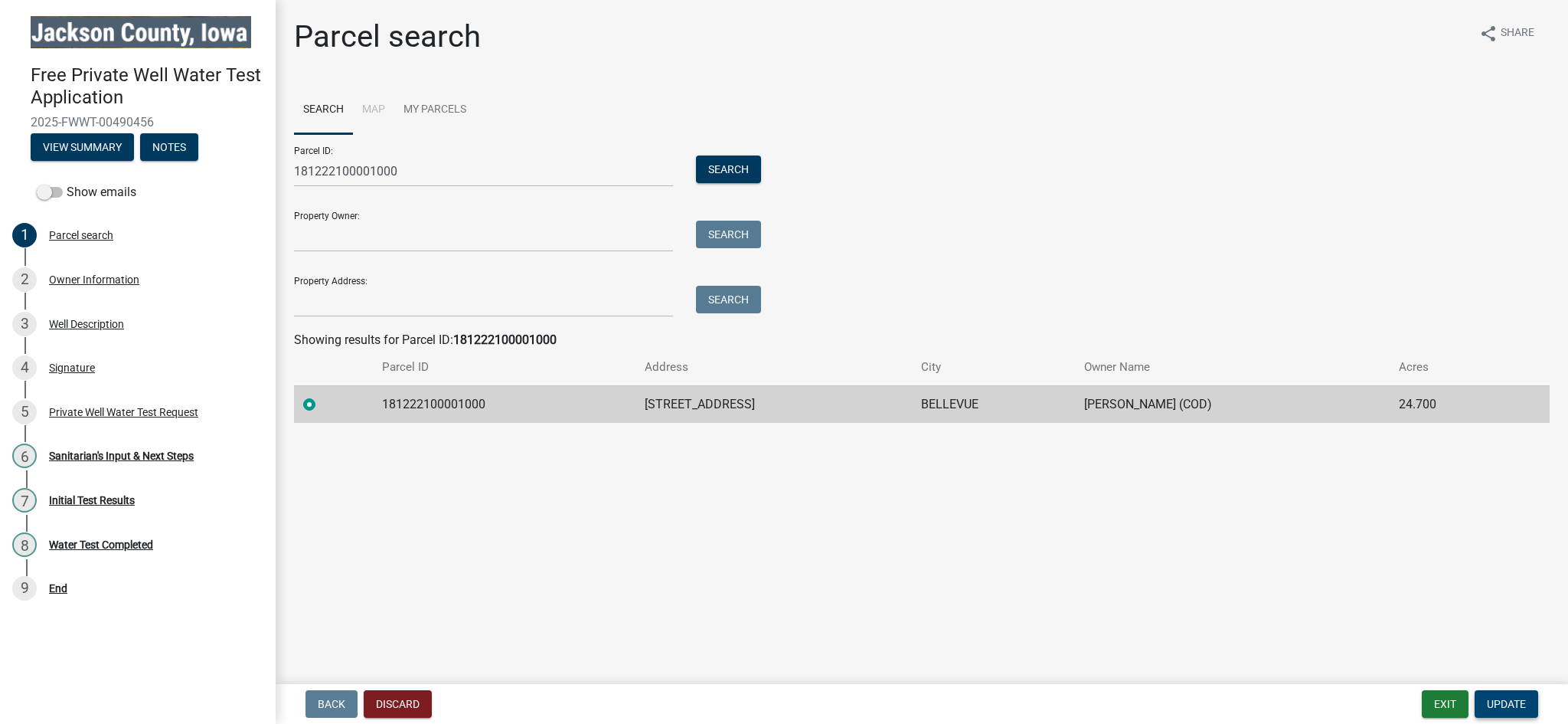
click at [1526, 702] on button "Update" at bounding box center [1507, 703] width 63 height 27
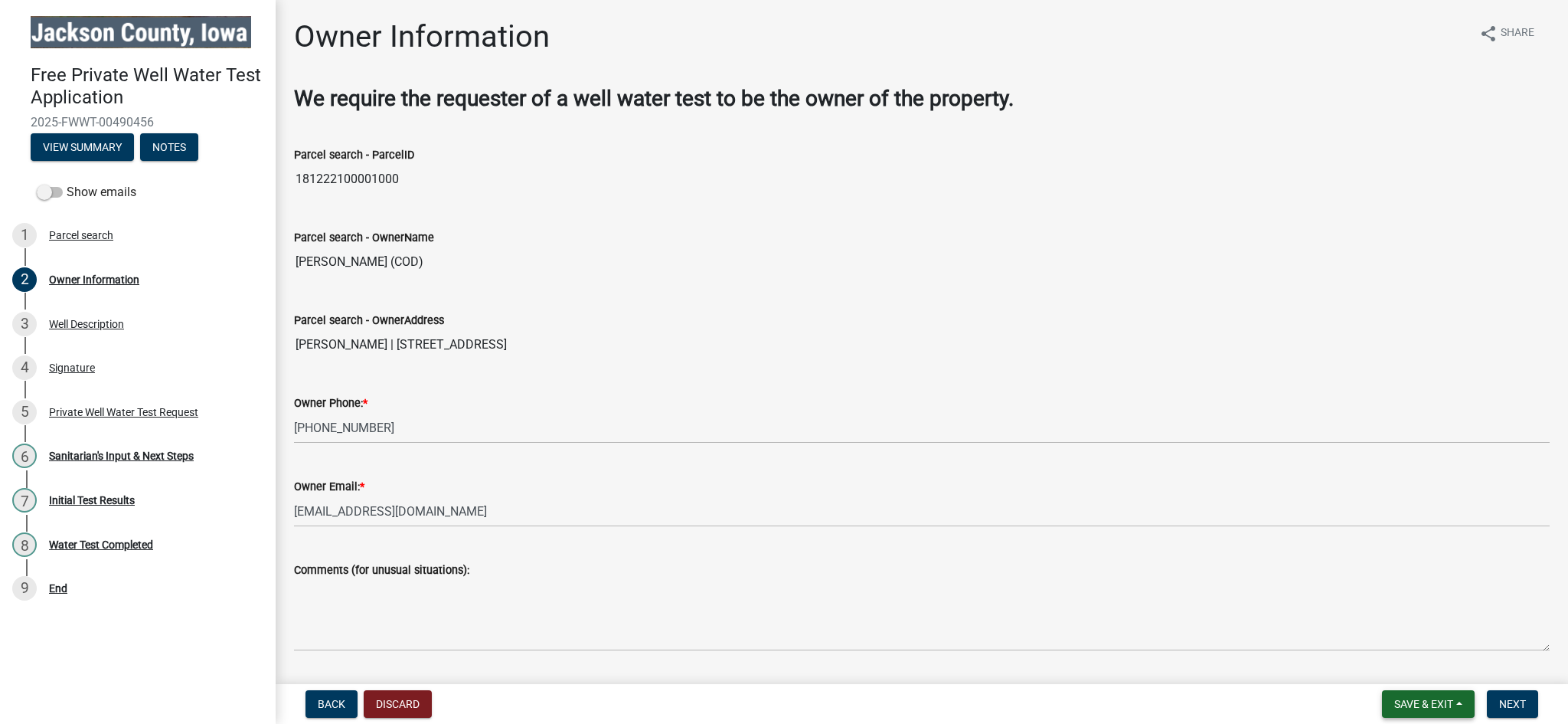
click at [1453, 709] on span "Save & Exit" at bounding box center [1423, 704] width 59 height 12
click at [1462, 677] on button "Save & Exit" at bounding box center [1413, 671] width 122 height 37
